Goal: Information Seeking & Learning: Learn about a topic

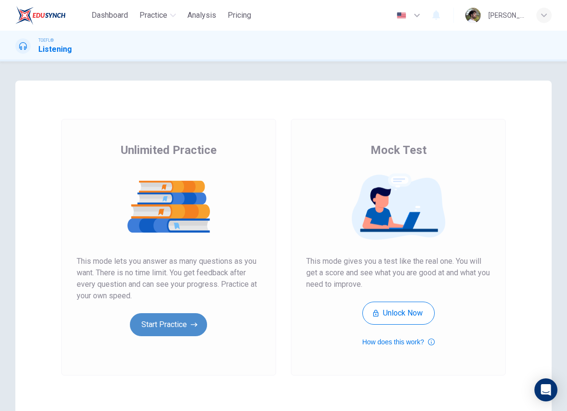
click at [183, 323] on button "Start Practice" at bounding box center [168, 324] width 77 height 23
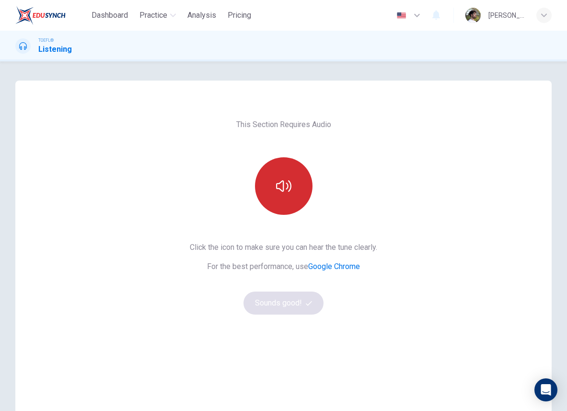
click at [288, 195] on button "button" at bounding box center [284, 186] width 58 height 58
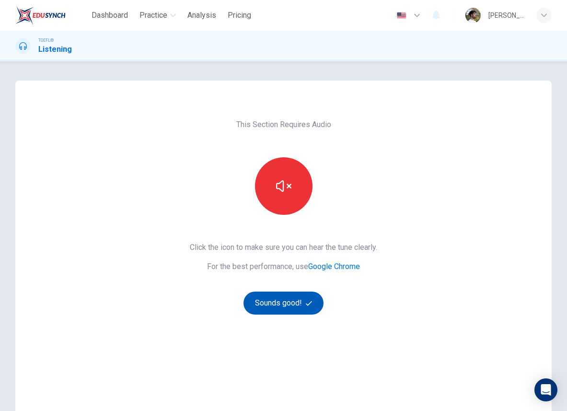
click at [281, 299] on button "Sounds good!" at bounding box center [284, 303] width 81 height 23
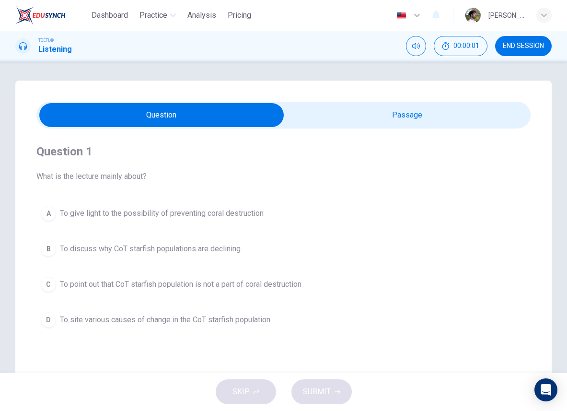
click at [362, 122] on input "checkbox" at bounding box center [162, 115] width 742 height 24
checkbox input "true"
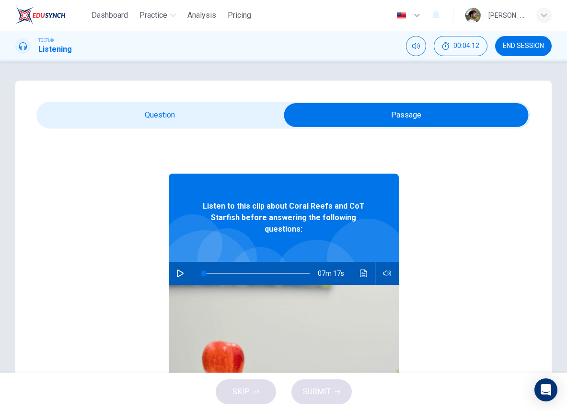
click at [178, 277] on button "button" at bounding box center [180, 273] width 15 height 23
click at [274, 272] on span at bounding box center [257, 273] width 106 height 13
type input "0"
click at [173, 113] on input "checkbox" at bounding box center [406, 115] width 742 height 24
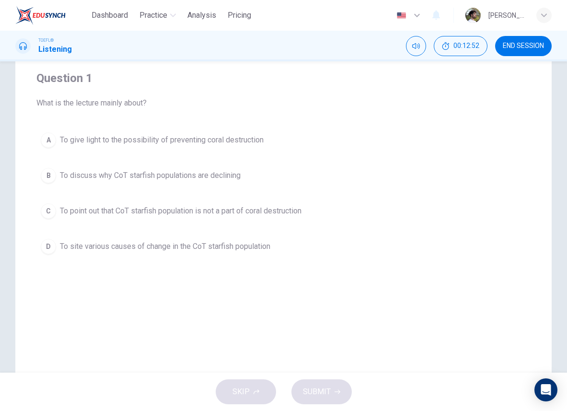
scroll to position [63, 0]
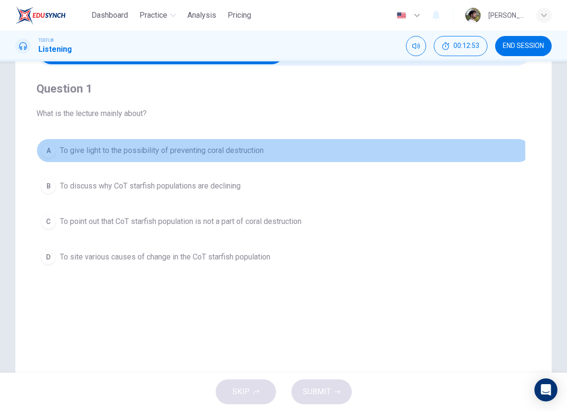
click at [52, 152] on div "A" at bounding box center [48, 150] width 15 height 15
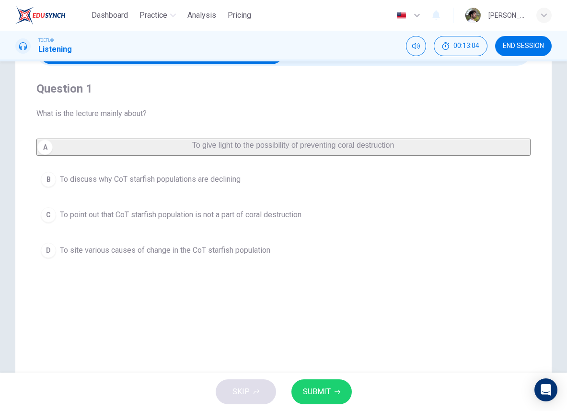
click at [47, 253] on div "D" at bounding box center [48, 250] width 15 height 15
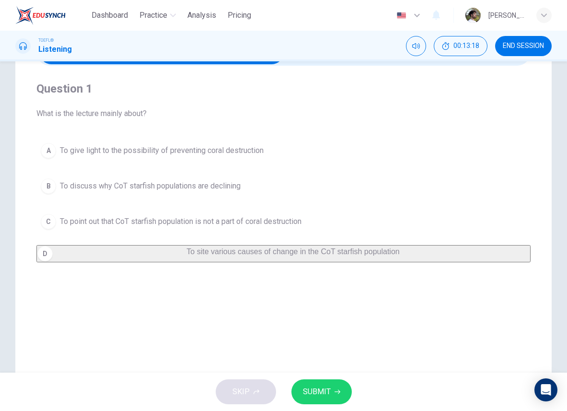
click at [163, 157] on button "A To give light to the possibility of preventing coral destruction" at bounding box center [283, 151] width 494 height 24
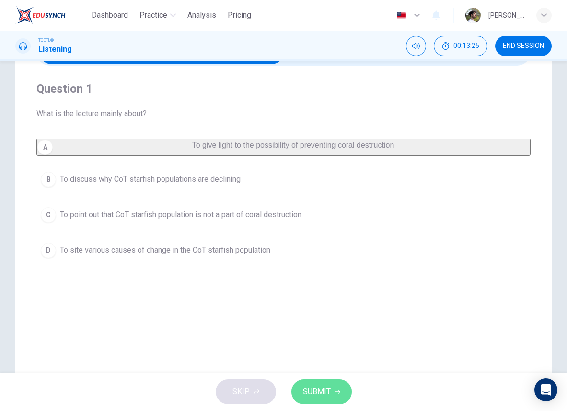
click at [327, 391] on span "SUBMIT" at bounding box center [317, 391] width 28 height 13
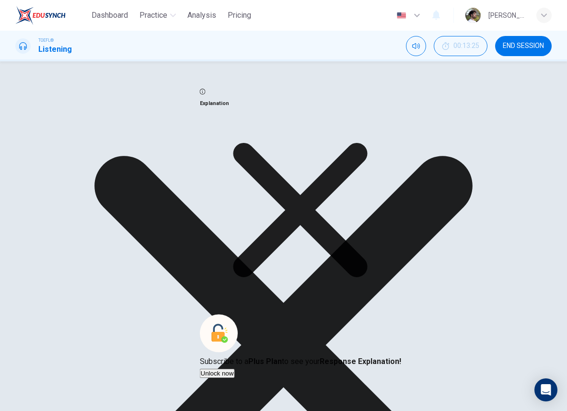
click at [368, 277] on icon at bounding box center [301, 210] width 134 height 134
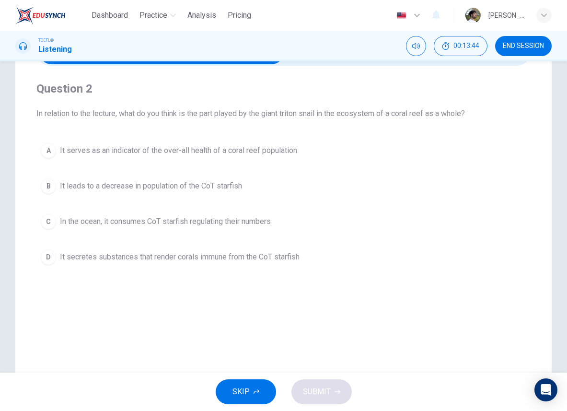
click at [129, 224] on span "In the ocean, it consumes CoT starfish regulating their numbers" at bounding box center [165, 222] width 211 height 12
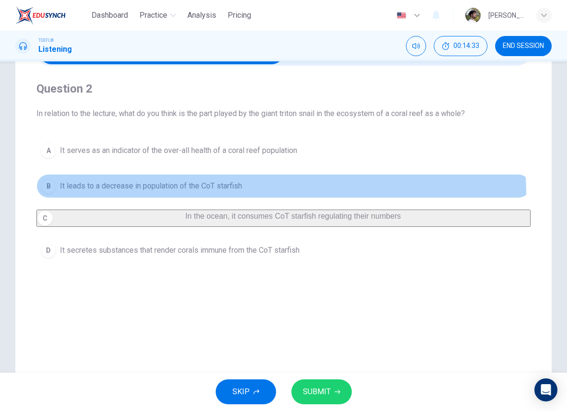
click at [230, 194] on button "B It leads to a decrease in population of the CoT starfish" at bounding box center [283, 186] width 494 height 24
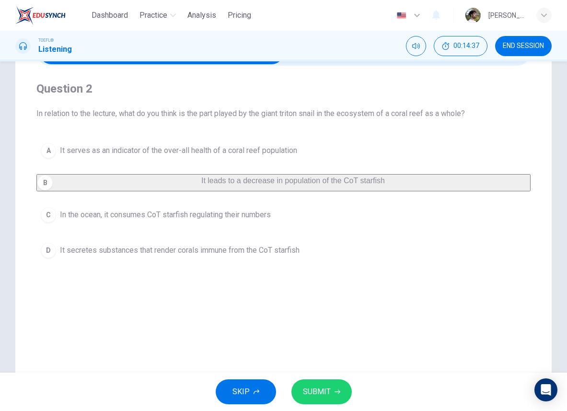
click at [332, 390] on button "SUBMIT" at bounding box center [322, 391] width 60 height 25
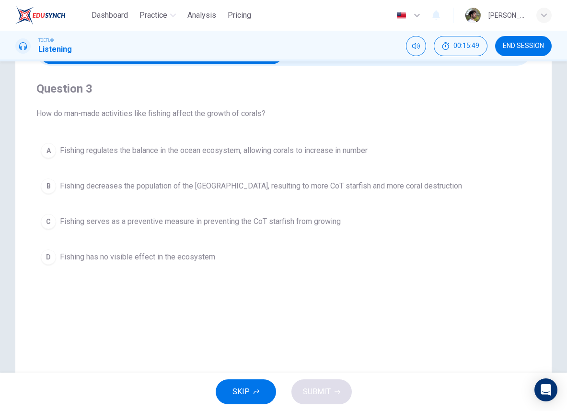
click at [98, 154] on span "Fishing regulates the balance in the ocean ecosystem, allowing corals to increa…" at bounding box center [214, 151] width 308 height 12
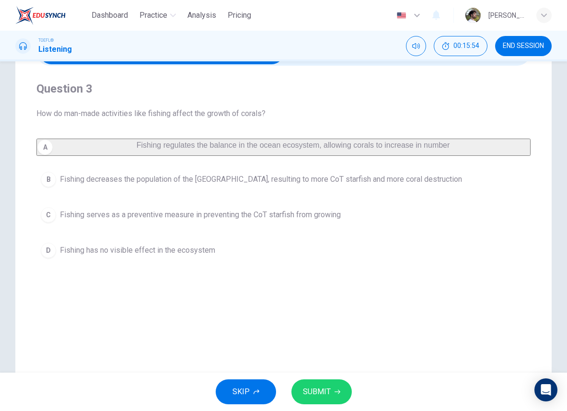
click at [337, 395] on button "SUBMIT" at bounding box center [322, 391] width 60 height 25
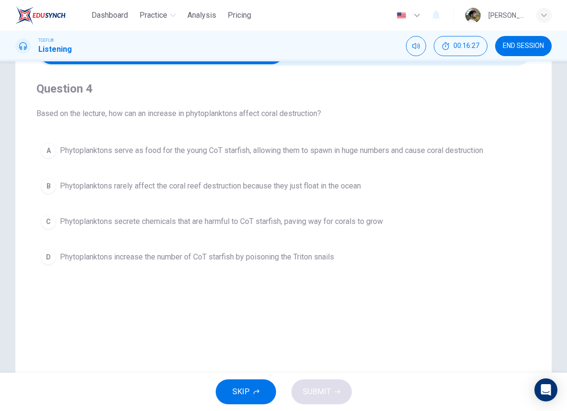
scroll to position [0, 0]
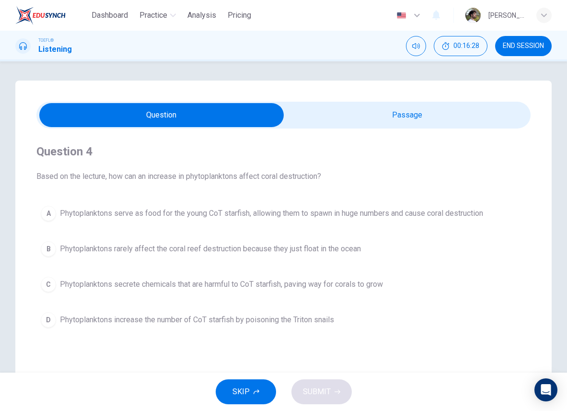
click at [432, 92] on div "Question 4 Based on the lecture, how can an increase in phytoplanktons affect c…" at bounding box center [283, 274] width 537 height 386
click at [421, 118] on input "checkbox" at bounding box center [162, 115] width 742 height 24
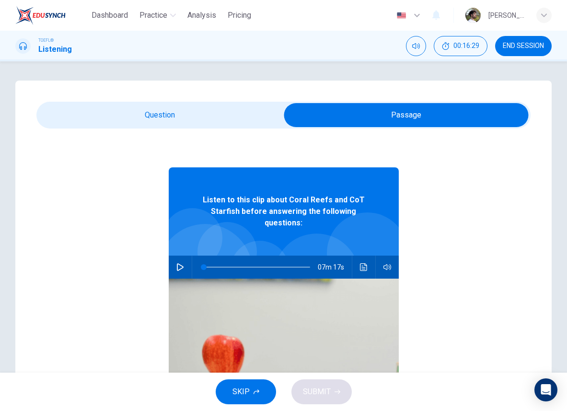
scroll to position [16, 0]
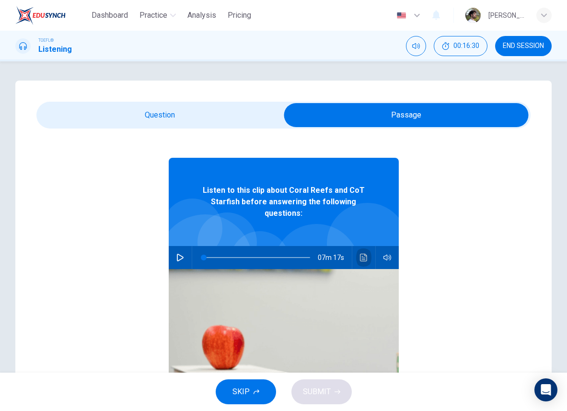
click at [360, 255] on icon "Click to see the audio transcription" at bounding box center [364, 258] width 8 height 8
click at [234, 109] on input "checkbox" at bounding box center [406, 115] width 742 height 24
checkbox input "false"
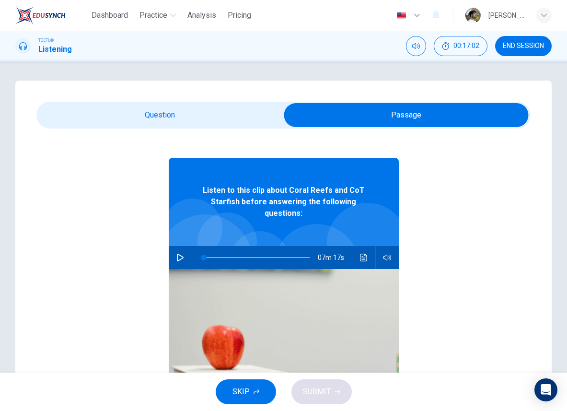
scroll to position [0, 0]
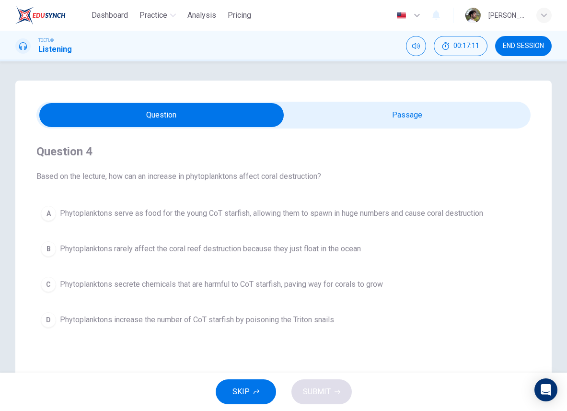
click at [207, 219] on button "A Phytoplanktons serve as food for the young CoT starfish, allowing them to spa…" at bounding box center [283, 213] width 494 height 24
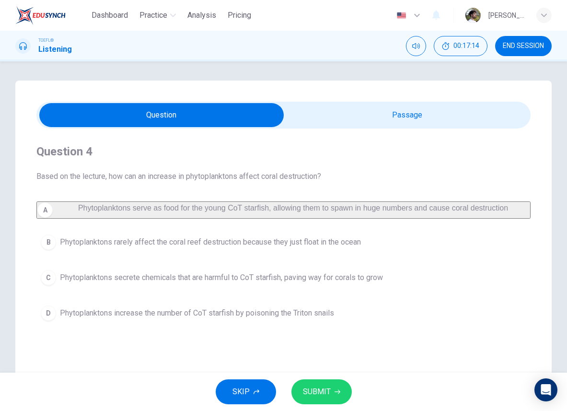
click at [331, 395] on button "SUBMIT" at bounding box center [322, 391] width 60 height 25
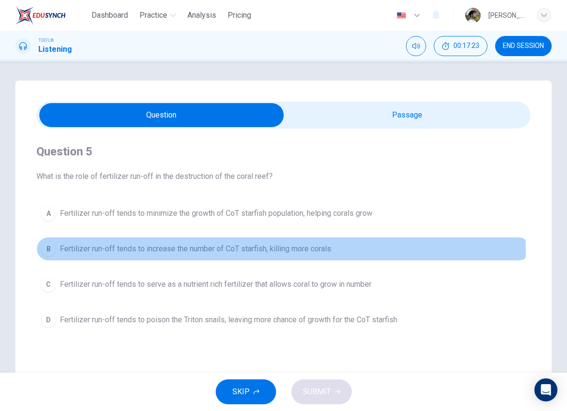
click at [226, 250] on span "Fertilizer run-off tends to increase the number of CoT starfish, killing more c…" at bounding box center [195, 249] width 271 height 12
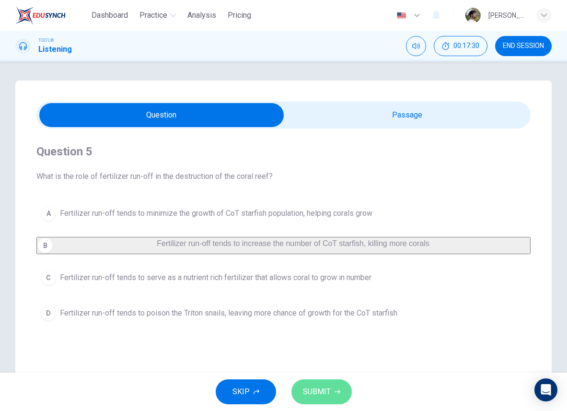
click at [324, 388] on span "SUBMIT" at bounding box center [317, 391] width 28 height 13
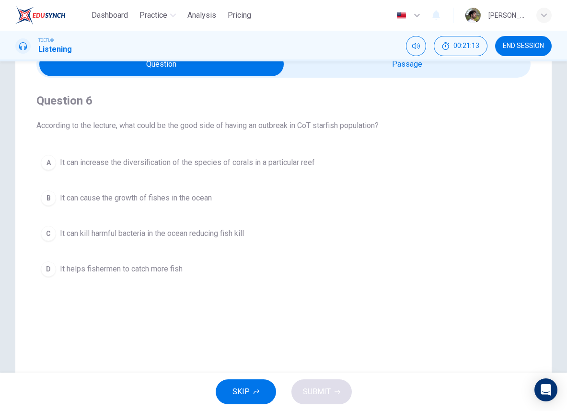
scroll to position [49, 0]
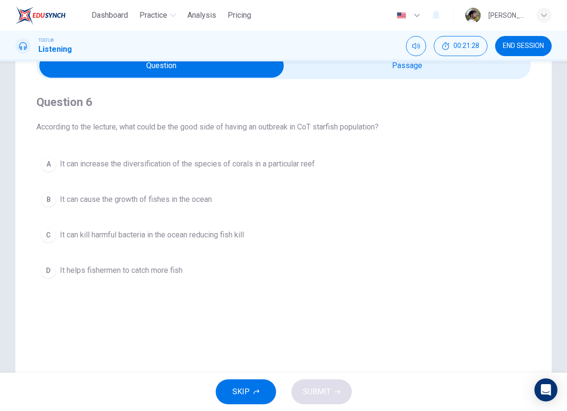
drag, startPoint x: 265, startPoint y: 132, endPoint x: 305, endPoint y: 129, distance: 39.9
click at [305, 129] on span "According to the lecture, what could be the good side of having an outbreak in …" at bounding box center [283, 127] width 494 height 12
click at [232, 164] on span "It can increase the diversification of the species of corals in a particular re…" at bounding box center [187, 164] width 255 height 12
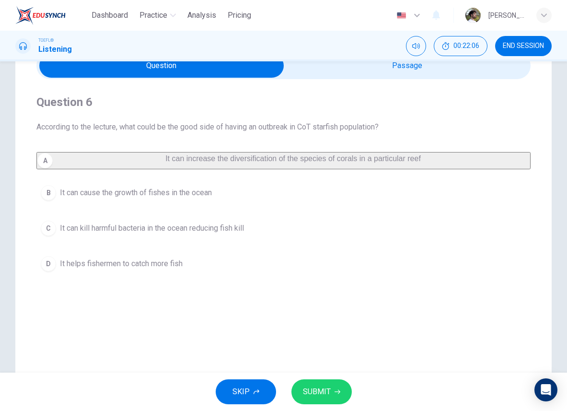
click at [329, 388] on span "SUBMIT" at bounding box center [317, 391] width 28 height 13
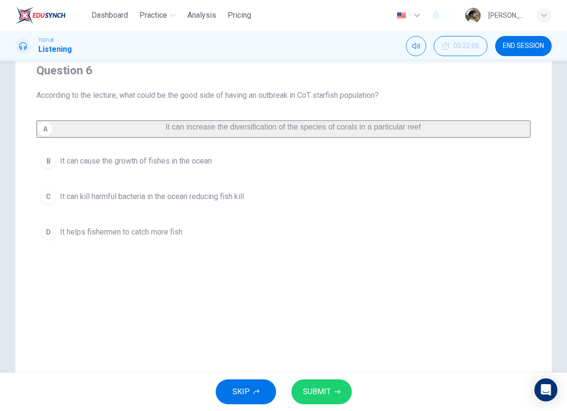
scroll to position [66, 0]
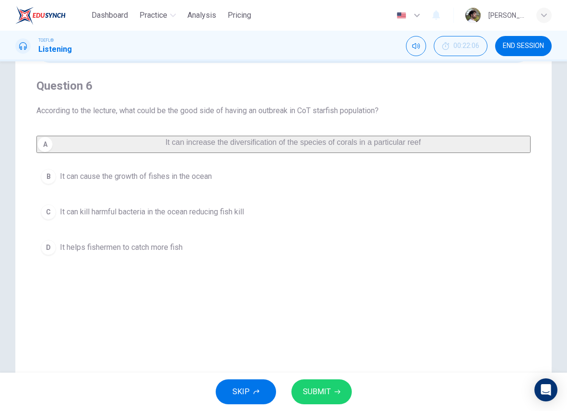
click at [313, 385] on span "SUBMIT" at bounding box center [317, 391] width 28 height 13
click at [316, 387] on span "SUBMIT" at bounding box center [317, 391] width 28 height 13
click at [317, 392] on span "SUBMIT" at bounding box center [317, 391] width 28 height 13
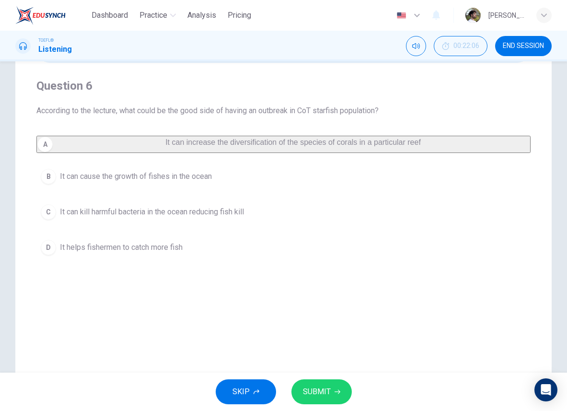
click at [317, 390] on span "SUBMIT" at bounding box center [317, 391] width 28 height 13
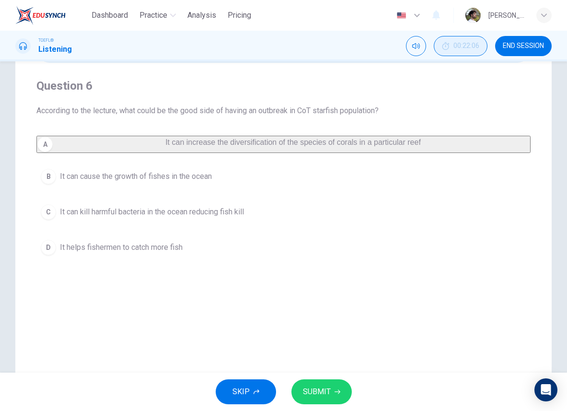
click at [464, 47] on span "00:22:06" at bounding box center [467, 46] width 26 height 8
click at [478, 47] on button "Show" at bounding box center [483, 41] width 10 height 11
click at [322, 391] on span "SUBMIT" at bounding box center [317, 391] width 28 height 13
click at [513, 47] on span "END SESSION" at bounding box center [523, 46] width 41 height 8
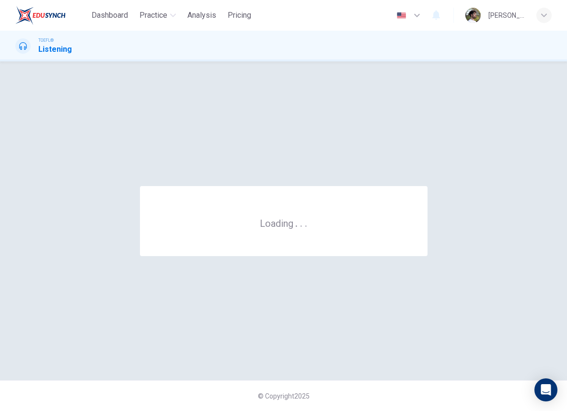
scroll to position [0, 0]
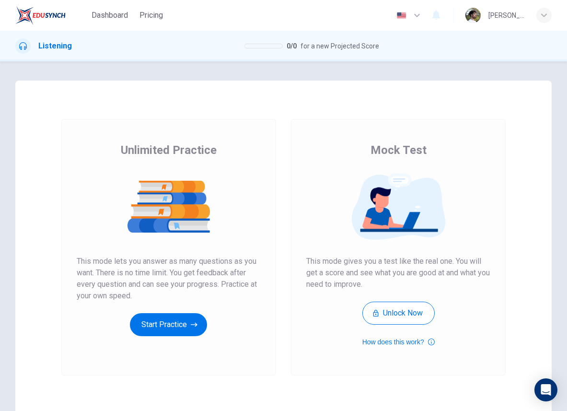
click at [152, 19] on span "Pricing" at bounding box center [151, 16] width 23 height 12
